Goal: Information Seeking & Learning: Learn about a topic

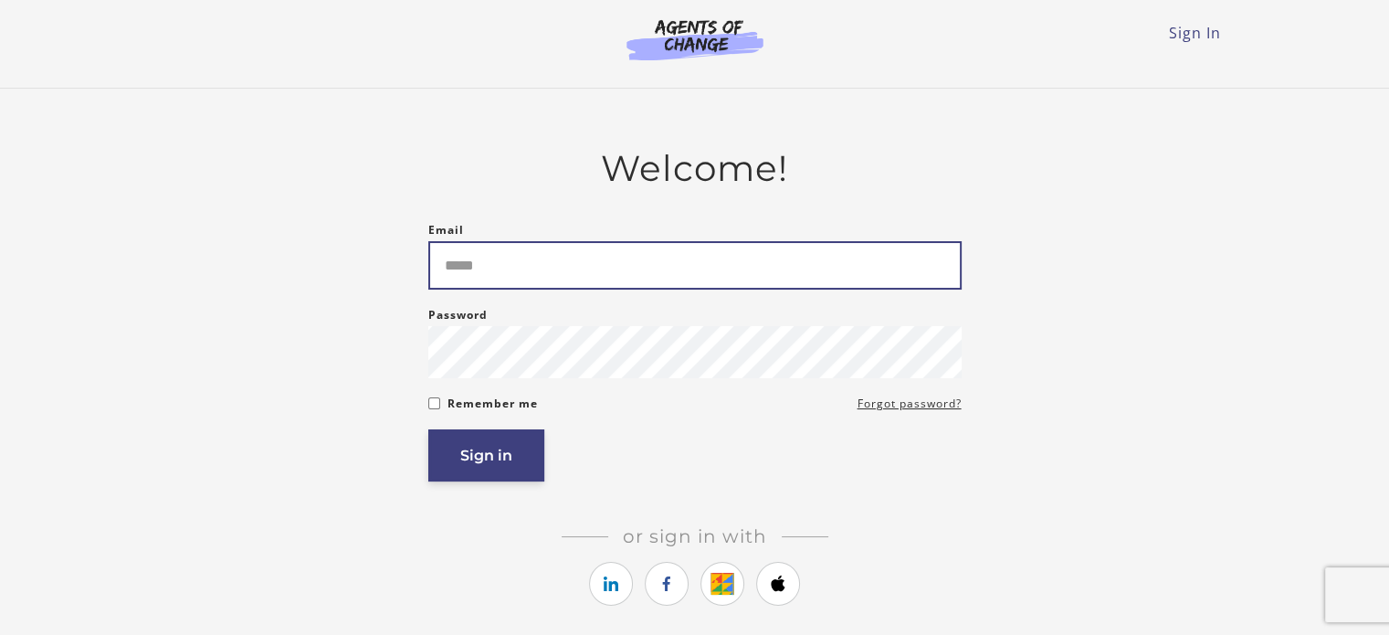
type input "**********"
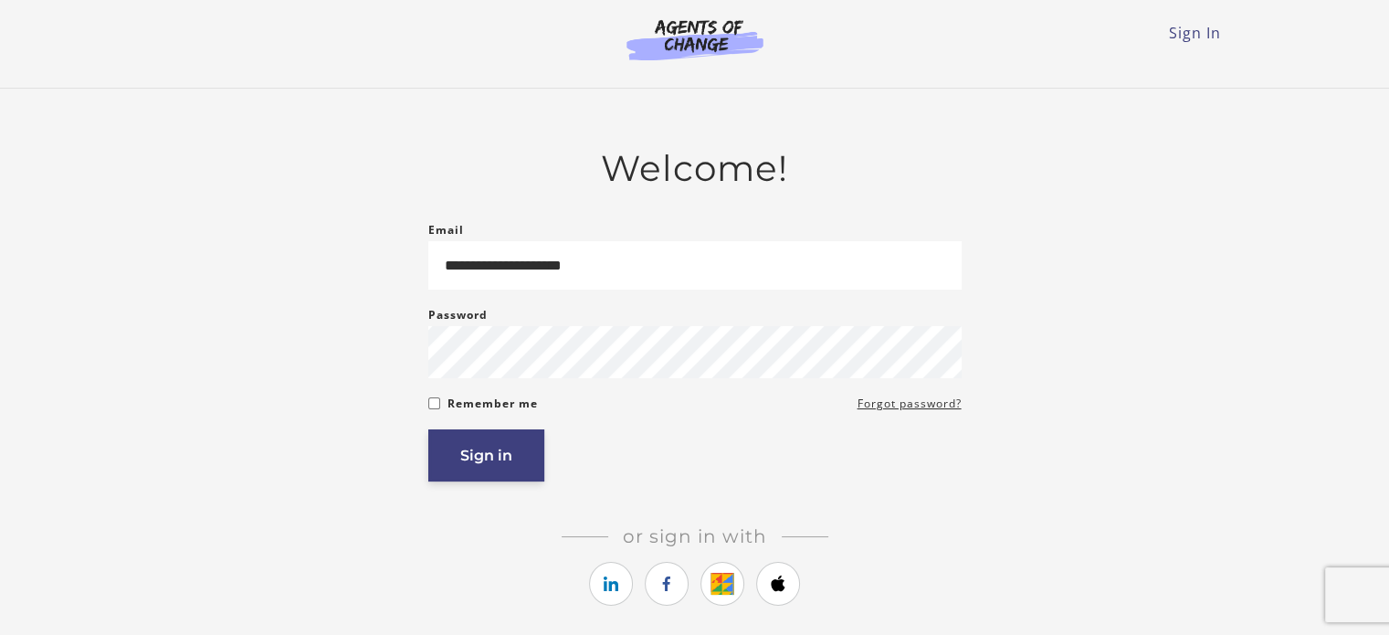
click at [463, 456] on button "Sign in" at bounding box center [486, 455] width 116 height 52
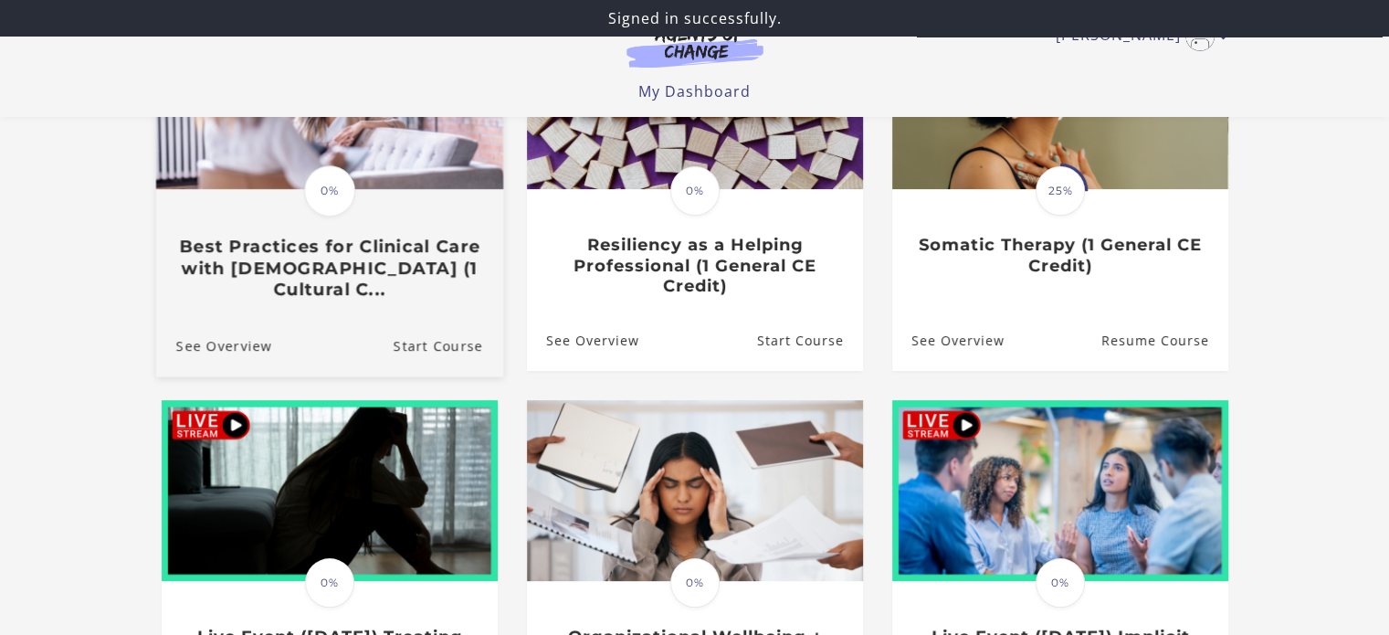
scroll to position [457, 0]
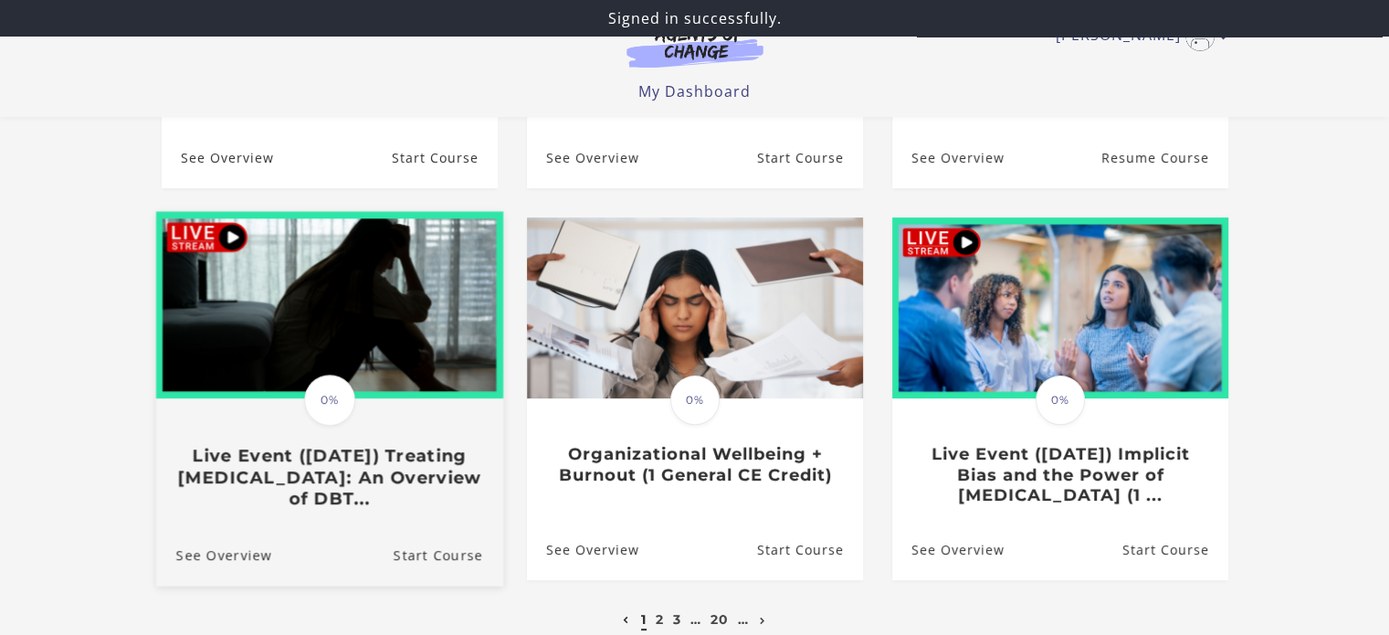
click at [338, 340] on img at bounding box center [328, 304] width 347 height 187
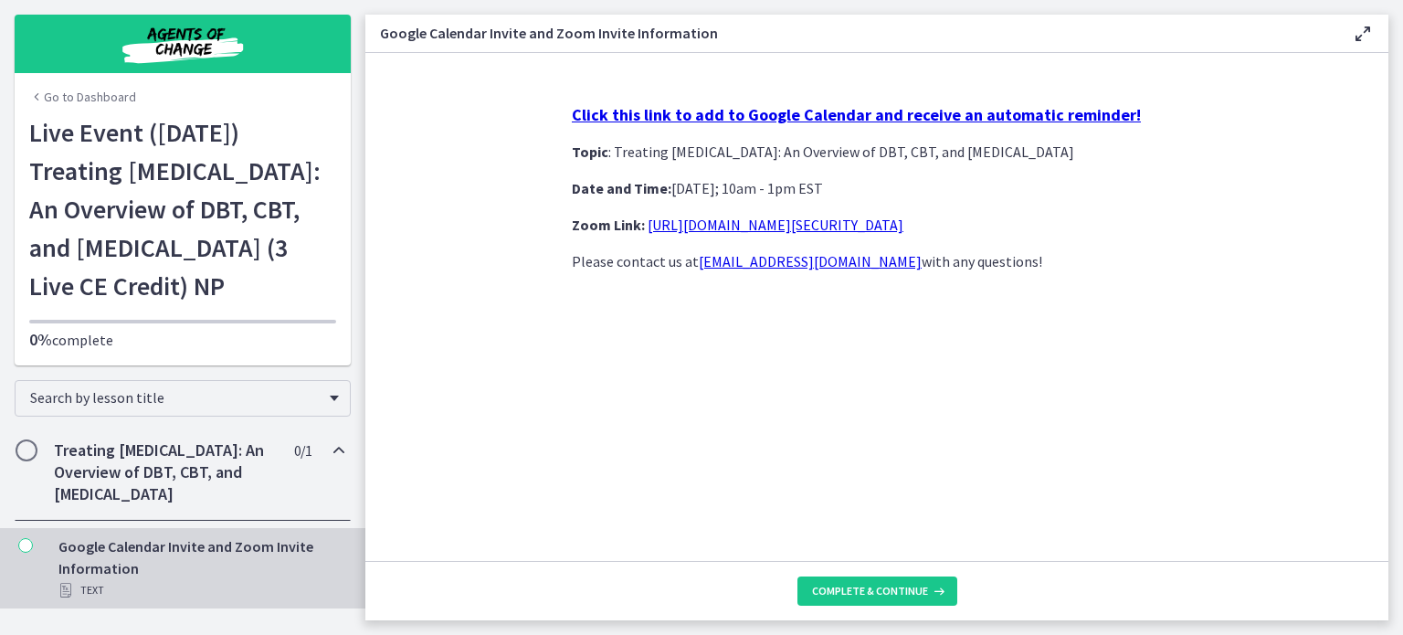
scroll to position [41, 0]
click at [750, 227] on link "[URL][DOMAIN_NAME][SECURITY_DATA]" at bounding box center [776, 225] width 256 height 18
click at [24, 449] on span "Chapters" at bounding box center [26, 450] width 18 height 18
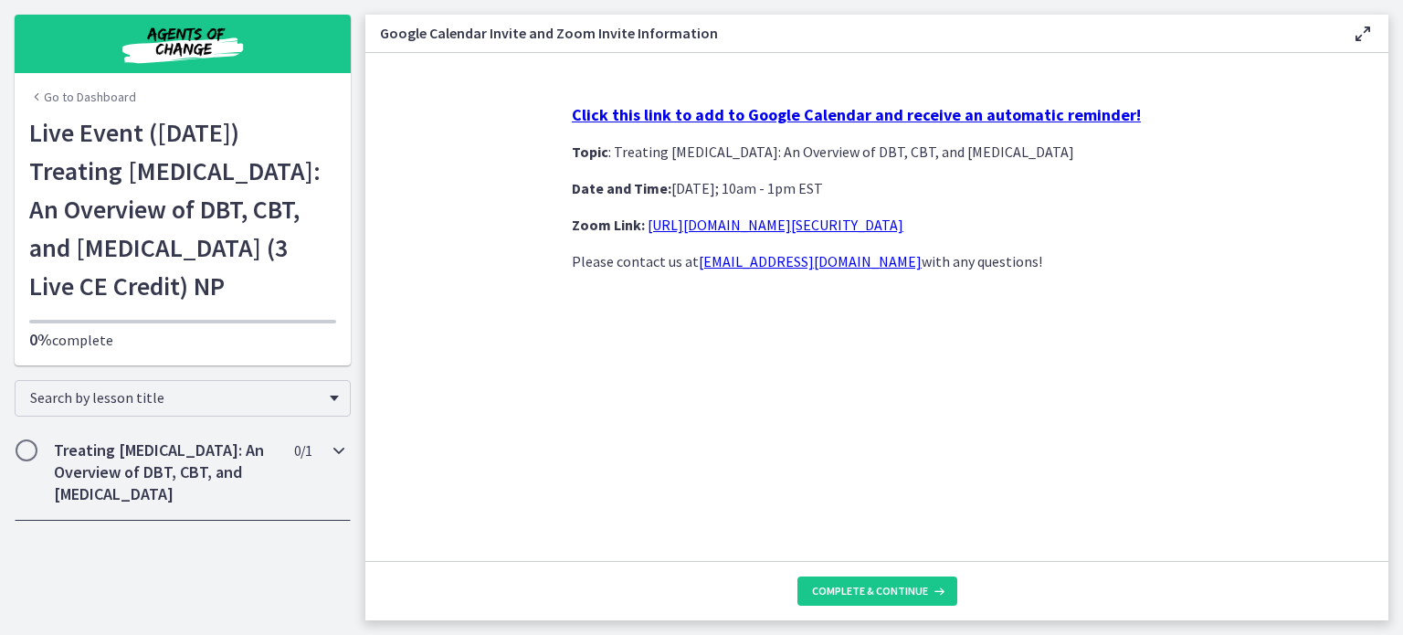
click at [296, 507] on div "Treating [MEDICAL_DATA]: An Overview of DBT, CBT, and [MEDICAL_DATA] 0 / 1 Comp…" at bounding box center [183, 472] width 336 height 97
